Goal: Information Seeking & Learning: Learn about a topic

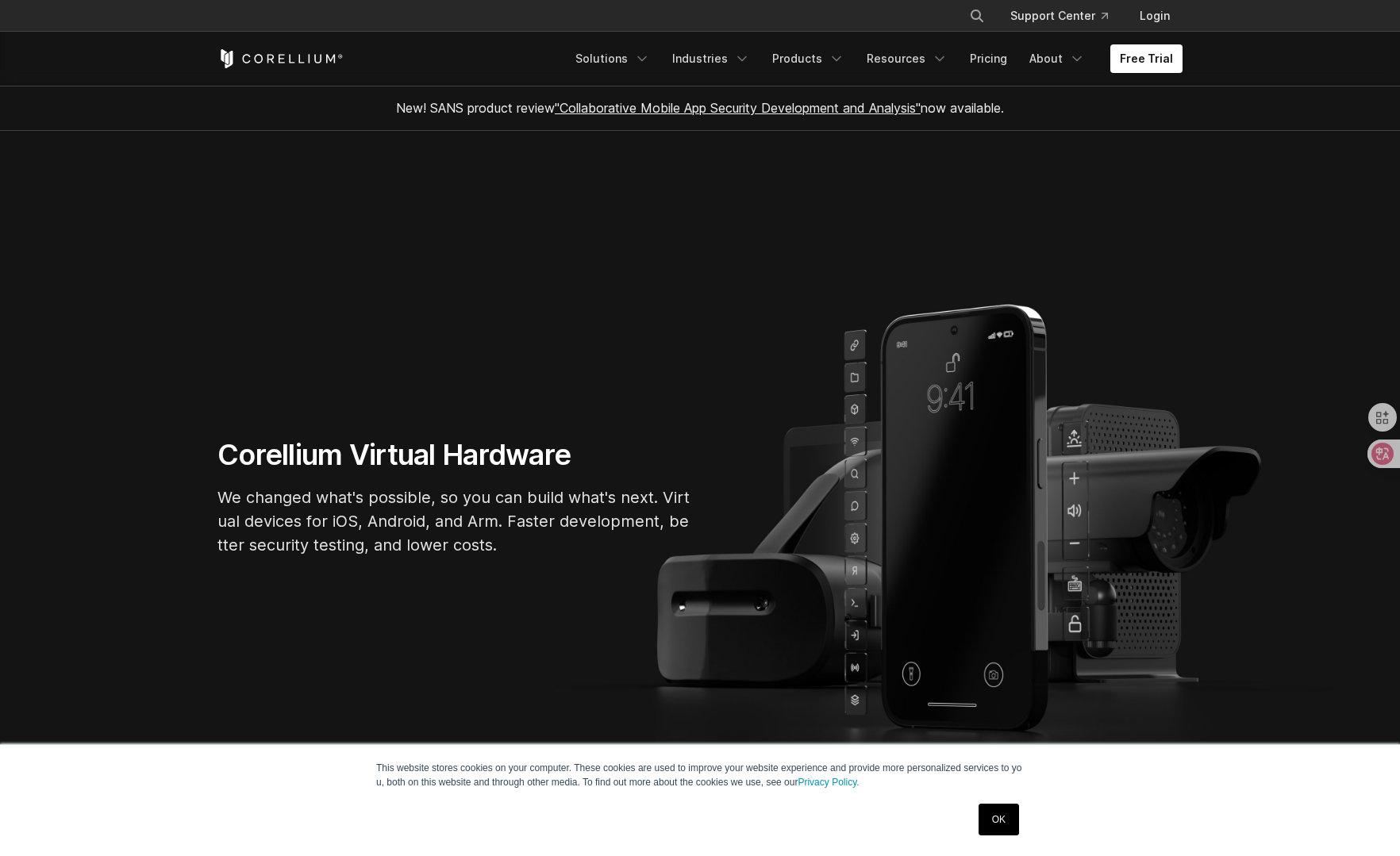
click at [1282, 236] on section "Corellium Virtual Hardware We changed what's possible, so you can build what's …" at bounding box center [700, 503] width 1400 height 745
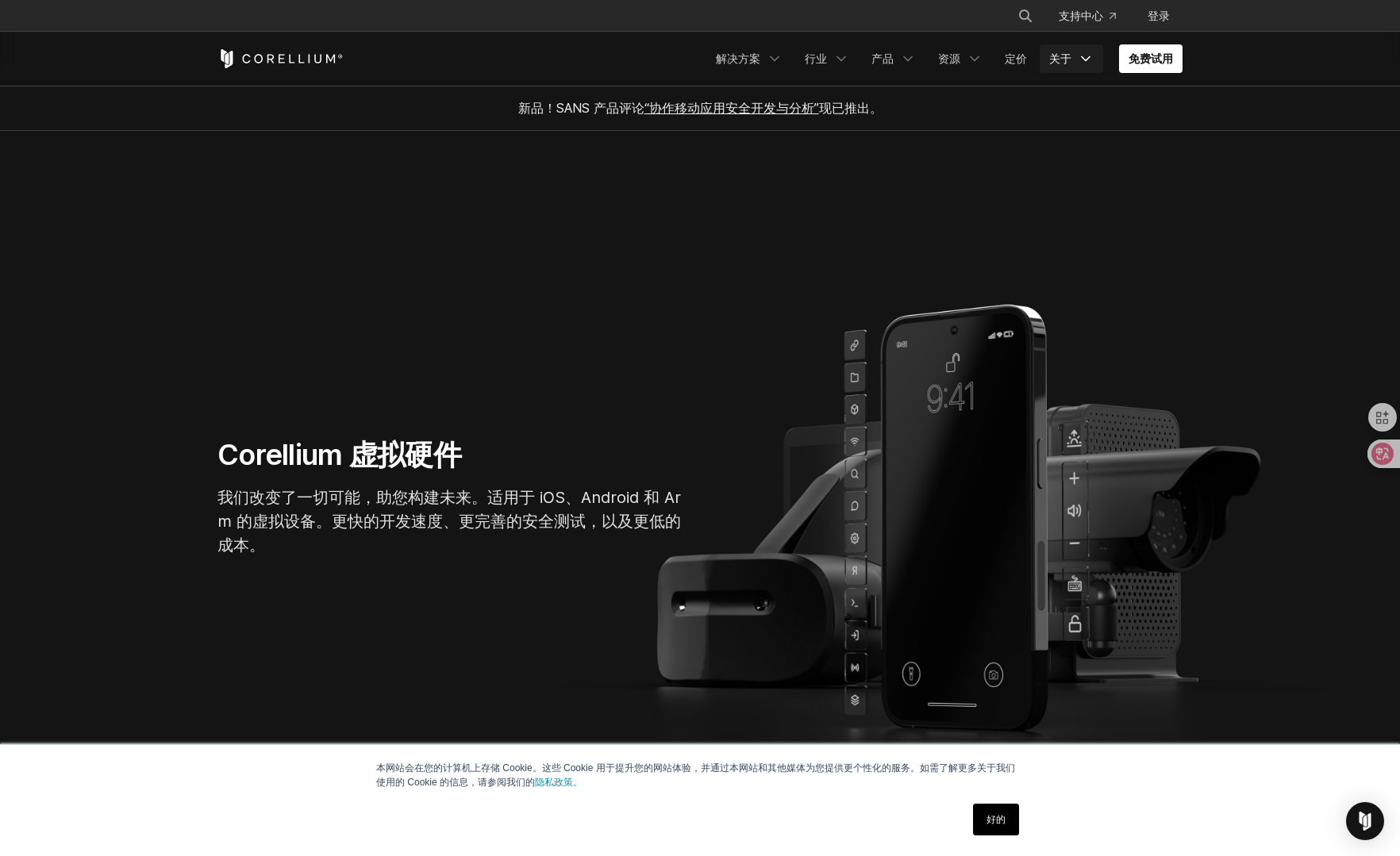
click at [1071, 58] on link "关于" at bounding box center [1071, 58] width 63 height 29
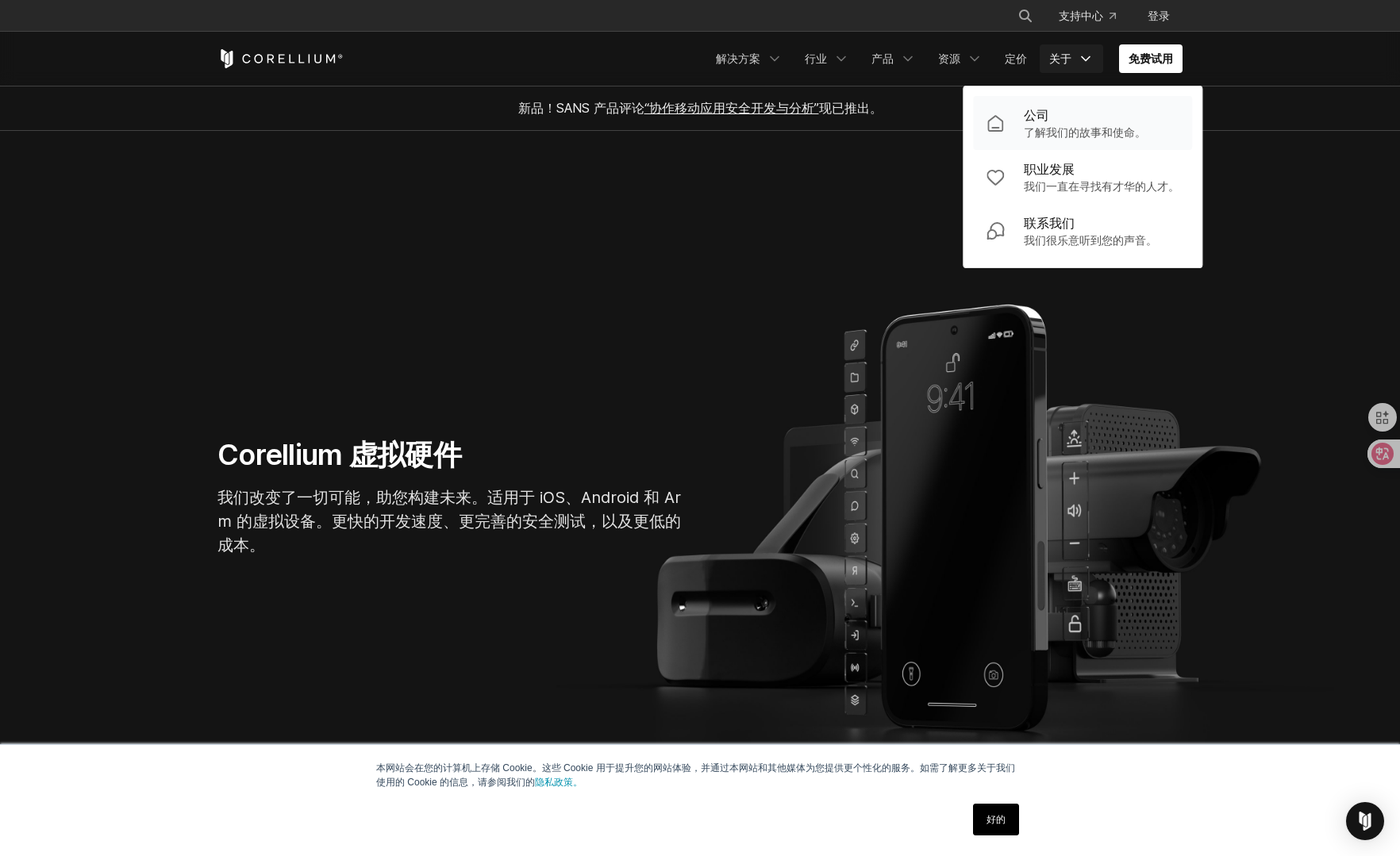
click at [1052, 120] on div "公司" at bounding box center [1085, 115] width 122 height 19
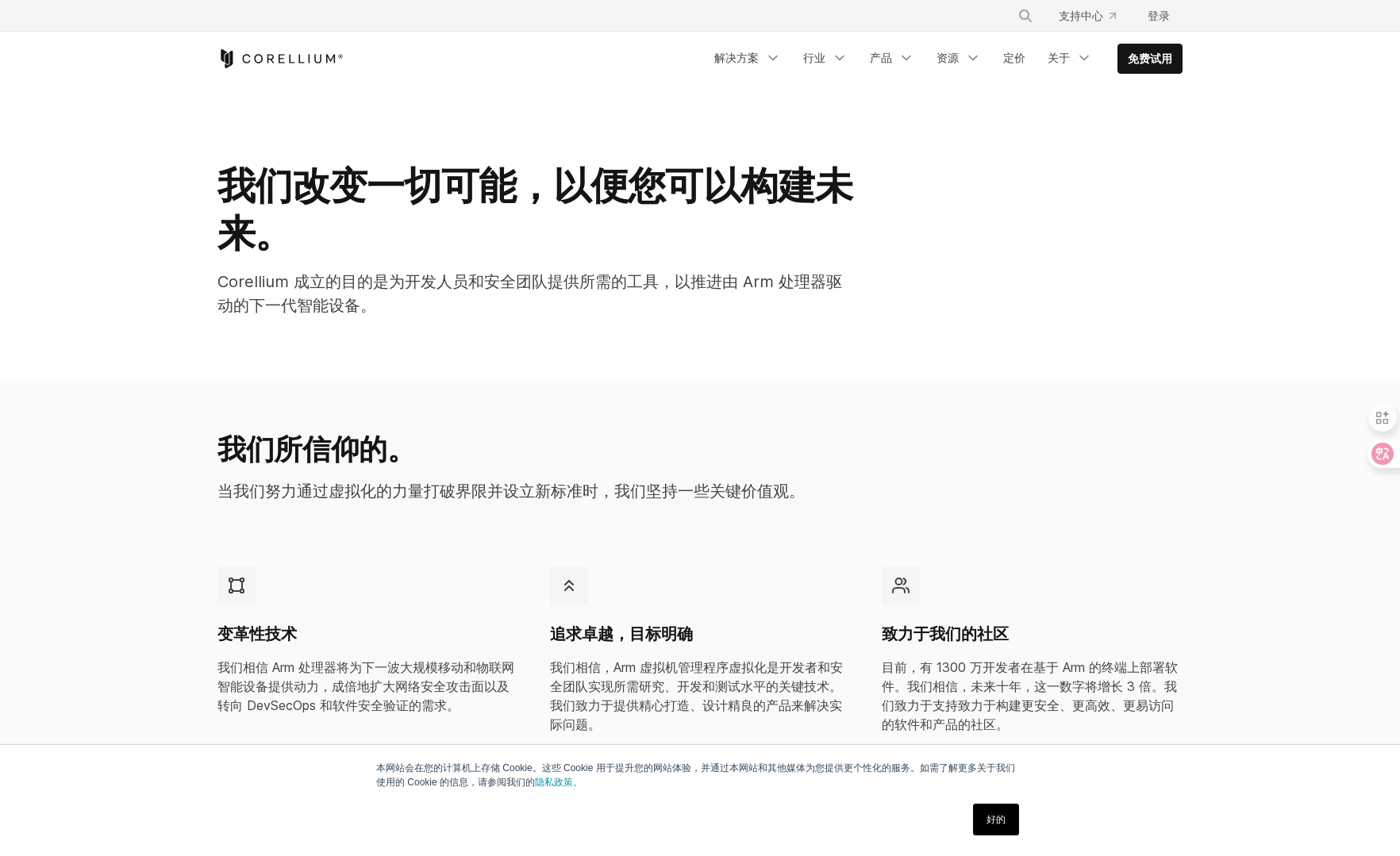
click at [987, 815] on font "好的" at bounding box center [995, 819] width 19 height 11
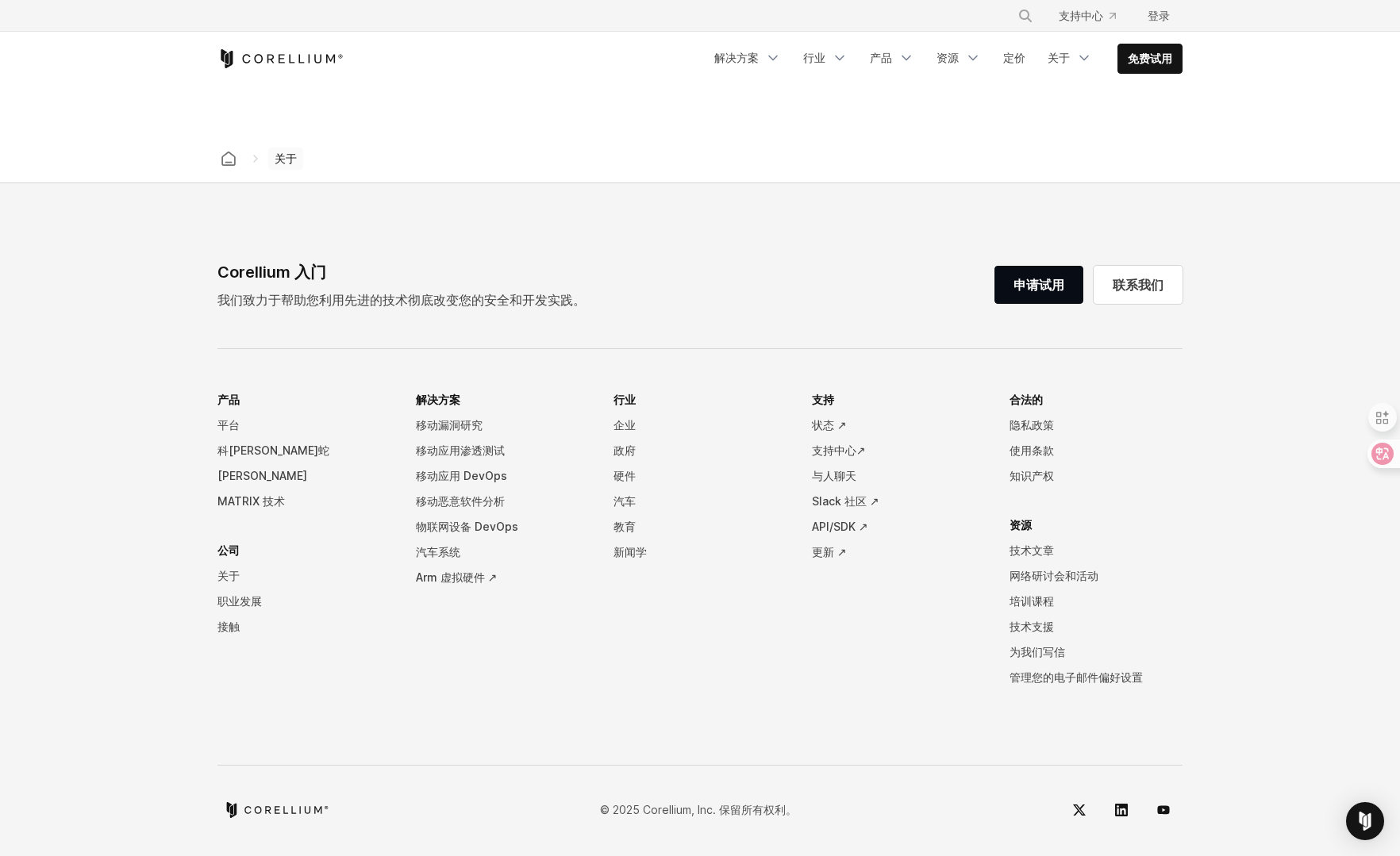
scroll to position [2431, 0]
click at [221, 570] on font "关于" at bounding box center [228, 571] width 22 height 13
